Goal: Ask a question: Seek information or help from site administrators or community

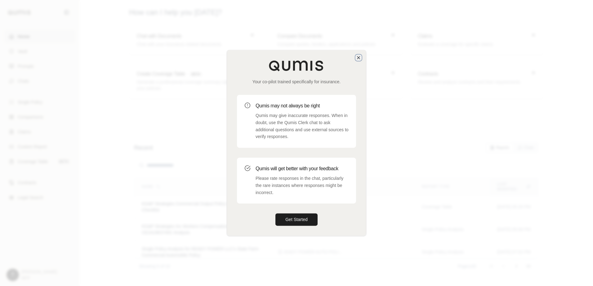
click at [357, 58] on icon "button" at bounding box center [358, 57] width 5 height 5
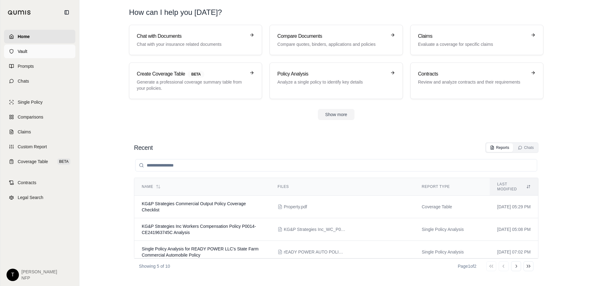
click at [22, 50] on span "Vault" at bounding box center [23, 51] width 10 height 6
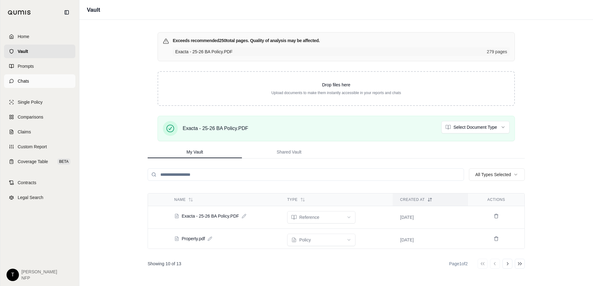
click at [20, 81] on span "Chats" at bounding box center [23, 81] width 11 height 6
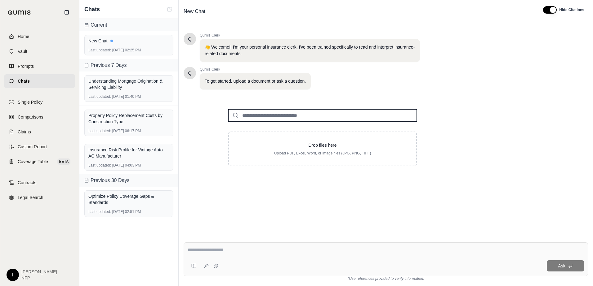
click at [272, 116] on input "search" at bounding box center [322, 115] width 188 height 12
type input "****"
click at [213, 179] on div "Q Qumis Clerk 👋 Welcome!! I'm your personal insurance clerk. I've been trained …" at bounding box center [386, 130] width 404 height 205
click at [197, 11] on span "New Chat" at bounding box center [194, 12] width 27 height 10
click at [217, 180] on div "Q Qumis Clerk 👋 Welcome!! I'm your personal insurance clerk. I've been trained …" at bounding box center [386, 130] width 404 height 205
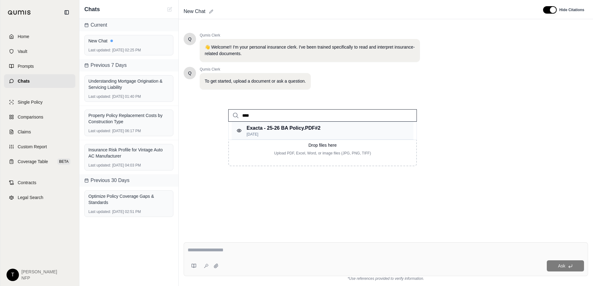
click at [255, 127] on p "Exacta - 25-26 BA Policy.PDF #2" at bounding box center [283, 128] width 74 height 7
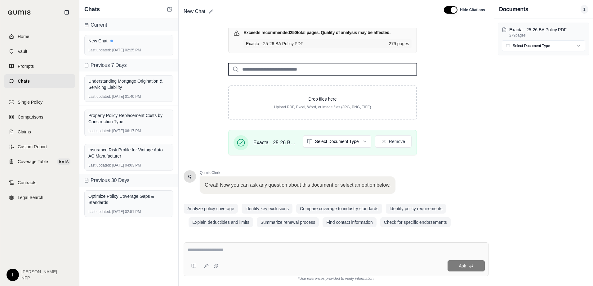
scroll to position [77, 0]
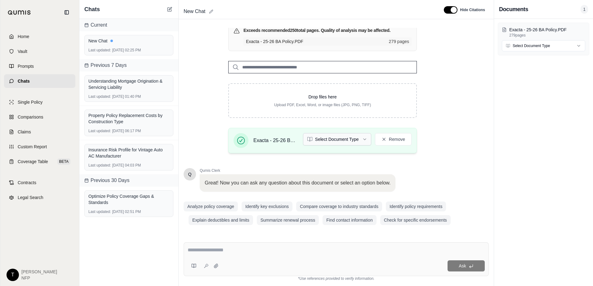
click at [337, 140] on html "Home Vault Prompts Chats Single Policy Comparisons Claims Custom Report Coverag…" at bounding box center [296, 143] width 593 height 286
click at [220, 250] on textarea at bounding box center [336, 250] width 297 height 7
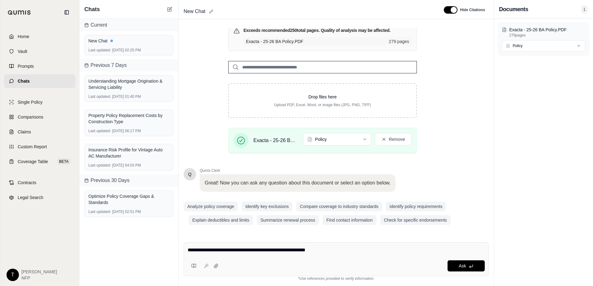
type textarea "**********"
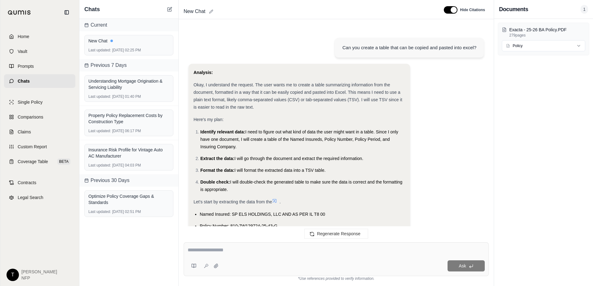
scroll to position [217, 0]
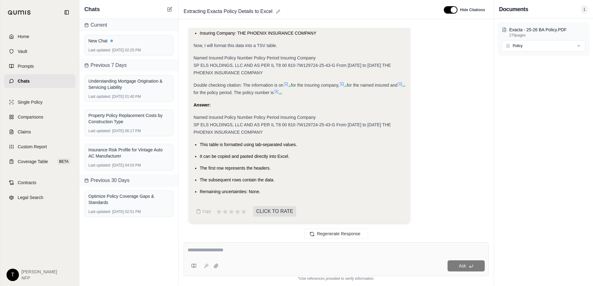
click at [227, 252] on textarea at bounding box center [336, 250] width 297 height 7
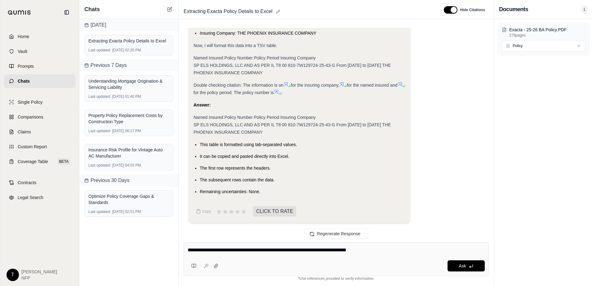
click at [367, 251] on textarea "**********" at bounding box center [336, 250] width 297 height 7
type textarea "**********"
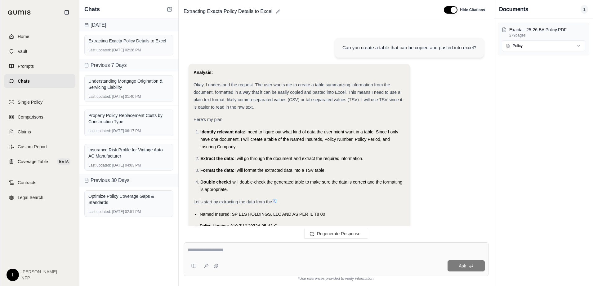
scroll to position [1148, 0]
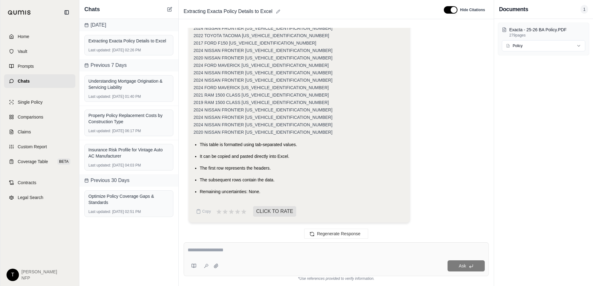
click at [242, 250] on textarea at bounding box center [336, 250] width 297 height 7
click at [237, 250] on textarea at bounding box center [336, 250] width 297 height 7
click at [222, 252] on textarea at bounding box center [336, 250] width 297 height 7
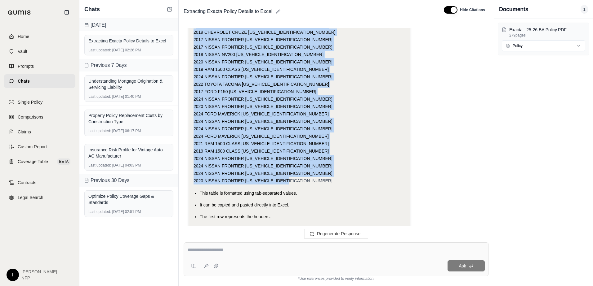
scroll to position [1082, 0]
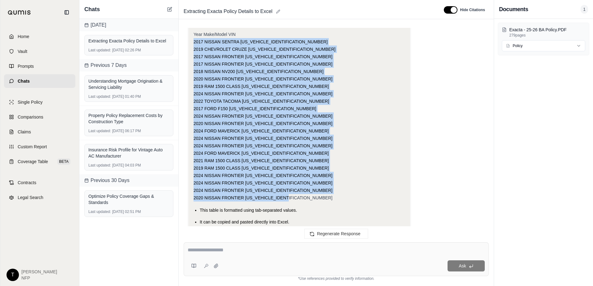
drag, startPoint x: 303, startPoint y: 134, endPoint x: 192, endPoint y: 39, distance: 146.2
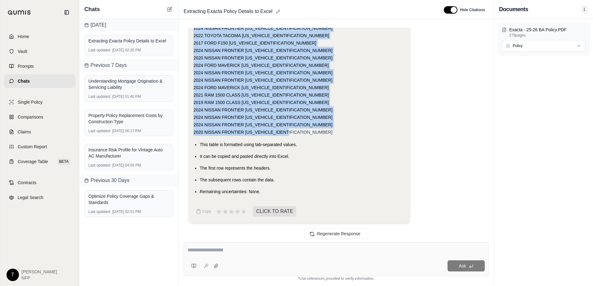
copy div "2017 NISSAN SENTRA [US_VEHICLE_IDENTIFICATION_NUMBER] 2019 CHEVROLET CRUZE [US_…"
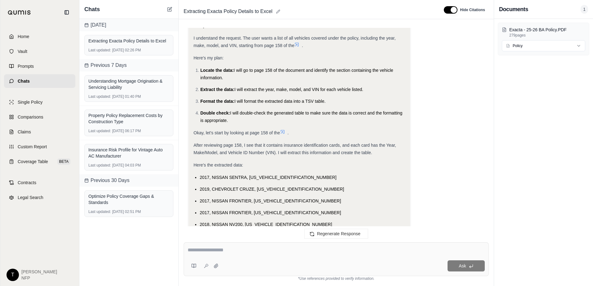
scroll to position [342, 0]
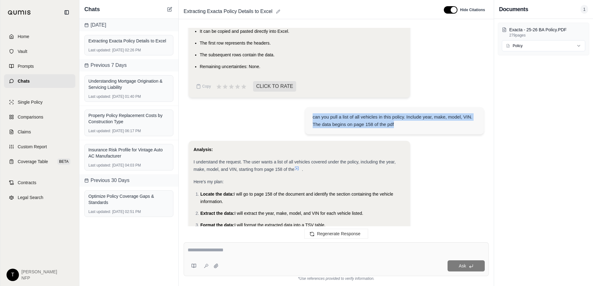
drag, startPoint x: 415, startPoint y: 127, endPoint x: 313, endPoint y: 117, distance: 102.1
click at [313, 117] on div "can you pull a list of all vehicles in this policy. Include year, make, model, …" at bounding box center [394, 120] width 164 height 15
copy div "can you pull a list of all vehicles in this policy. Include year, make, model, …"
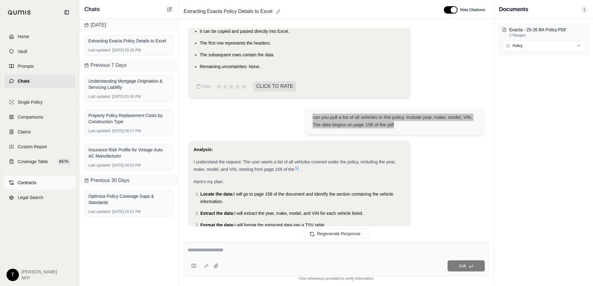
scroll to position [1148, 0]
